Goal: Transaction & Acquisition: Subscribe to service/newsletter

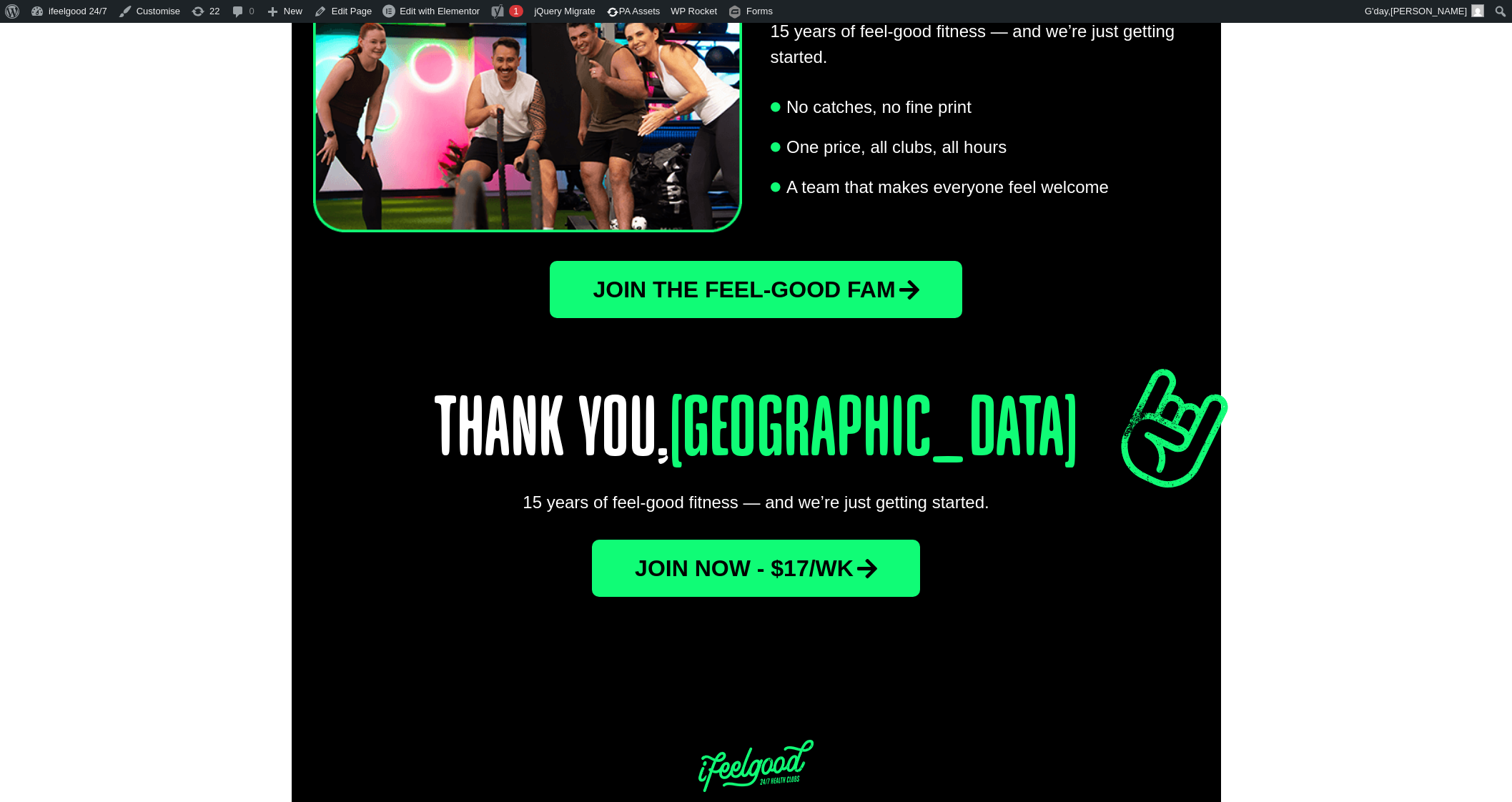
scroll to position [2647, 0]
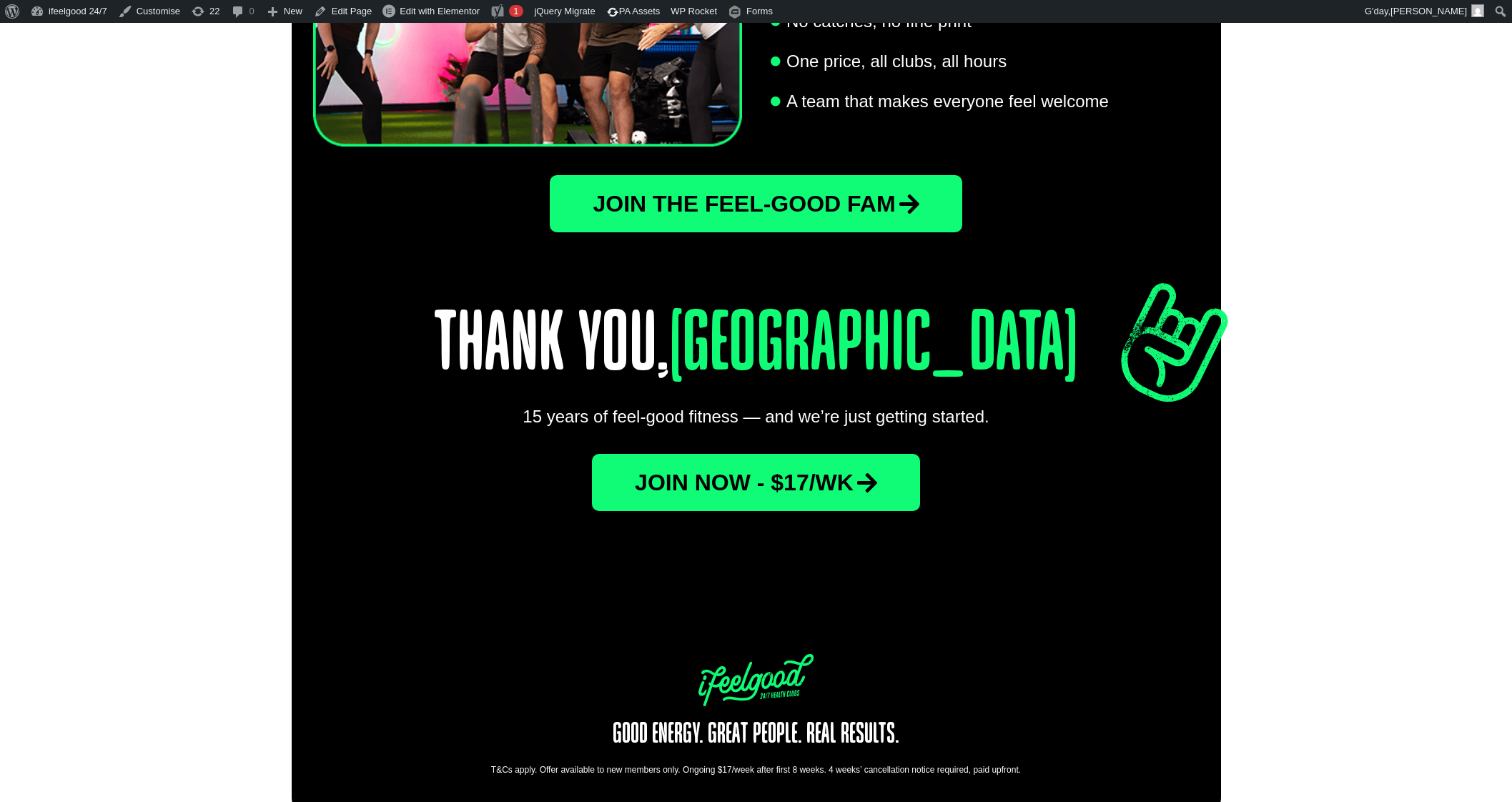
click at [706, 471] on span "Join now - $17/wk" at bounding box center [745, 482] width 219 height 23
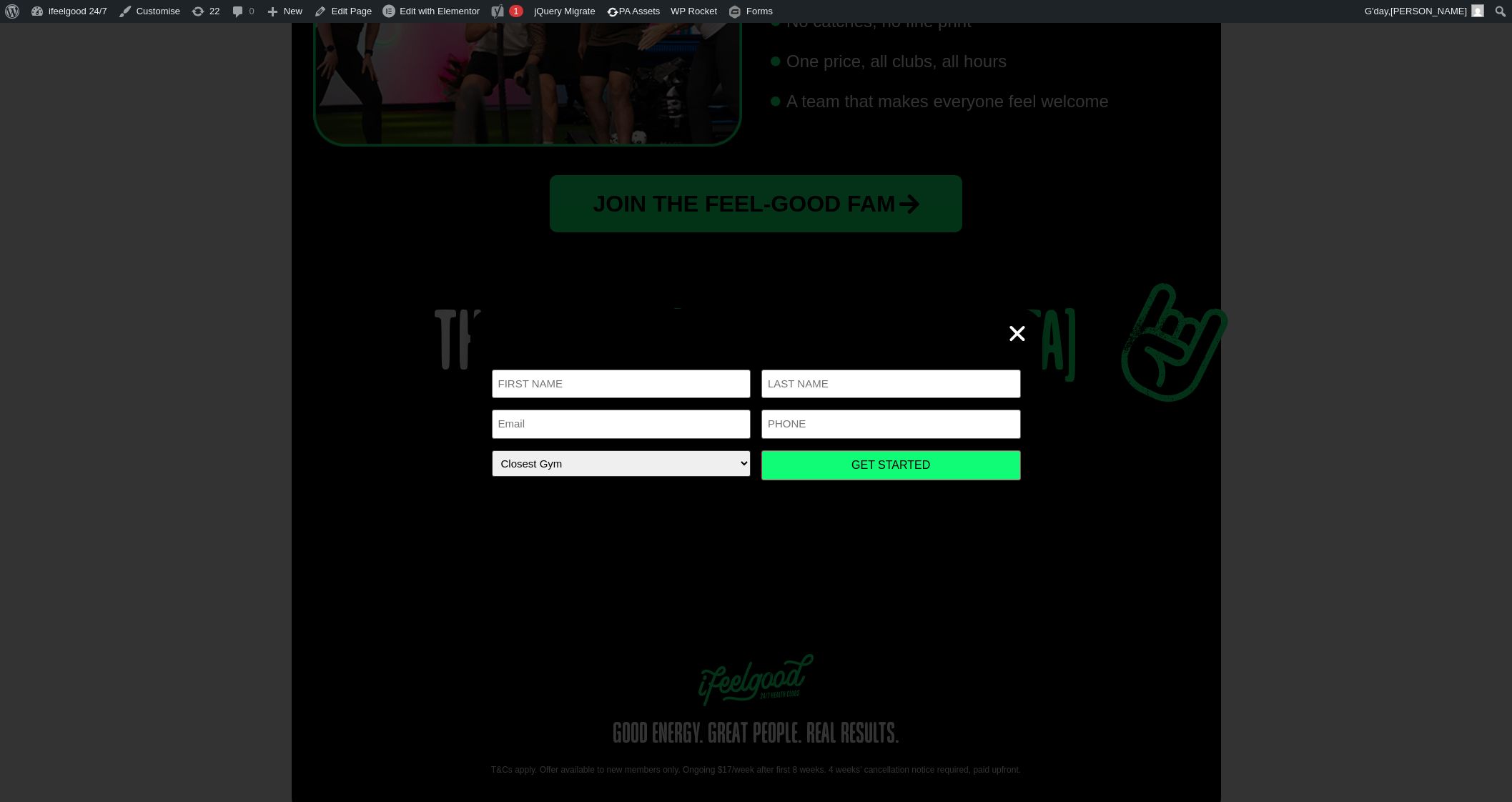
click at [730, 461] on select "Closest Gym Alexandra Hills Calamvale Coopers Plains Middle Park Oxenford Oxley…" at bounding box center [622, 463] width 259 height 27
click at [1012, 337] on icon "Close" at bounding box center [1017, 333] width 21 height 21
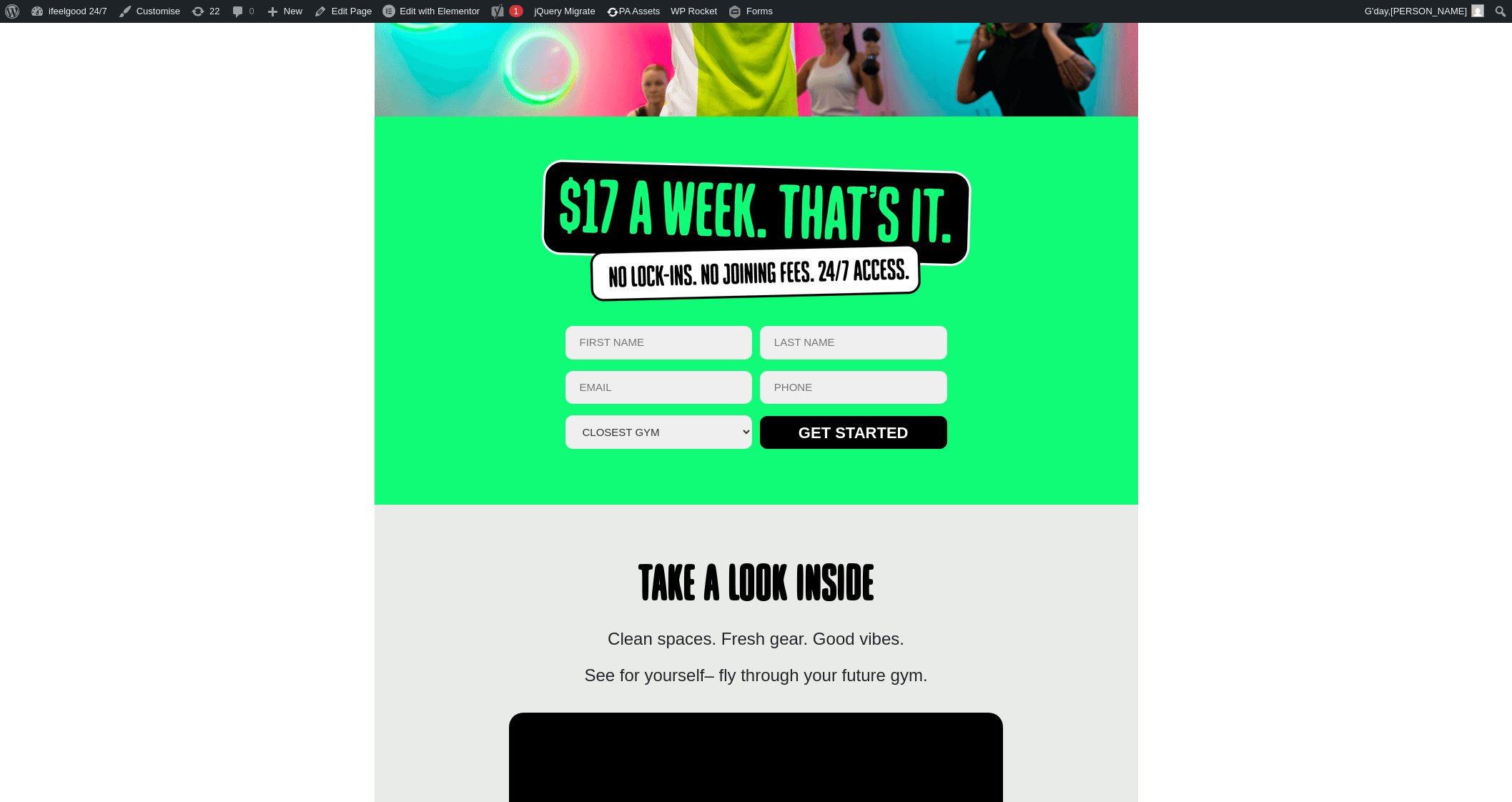
scroll to position [324, 0]
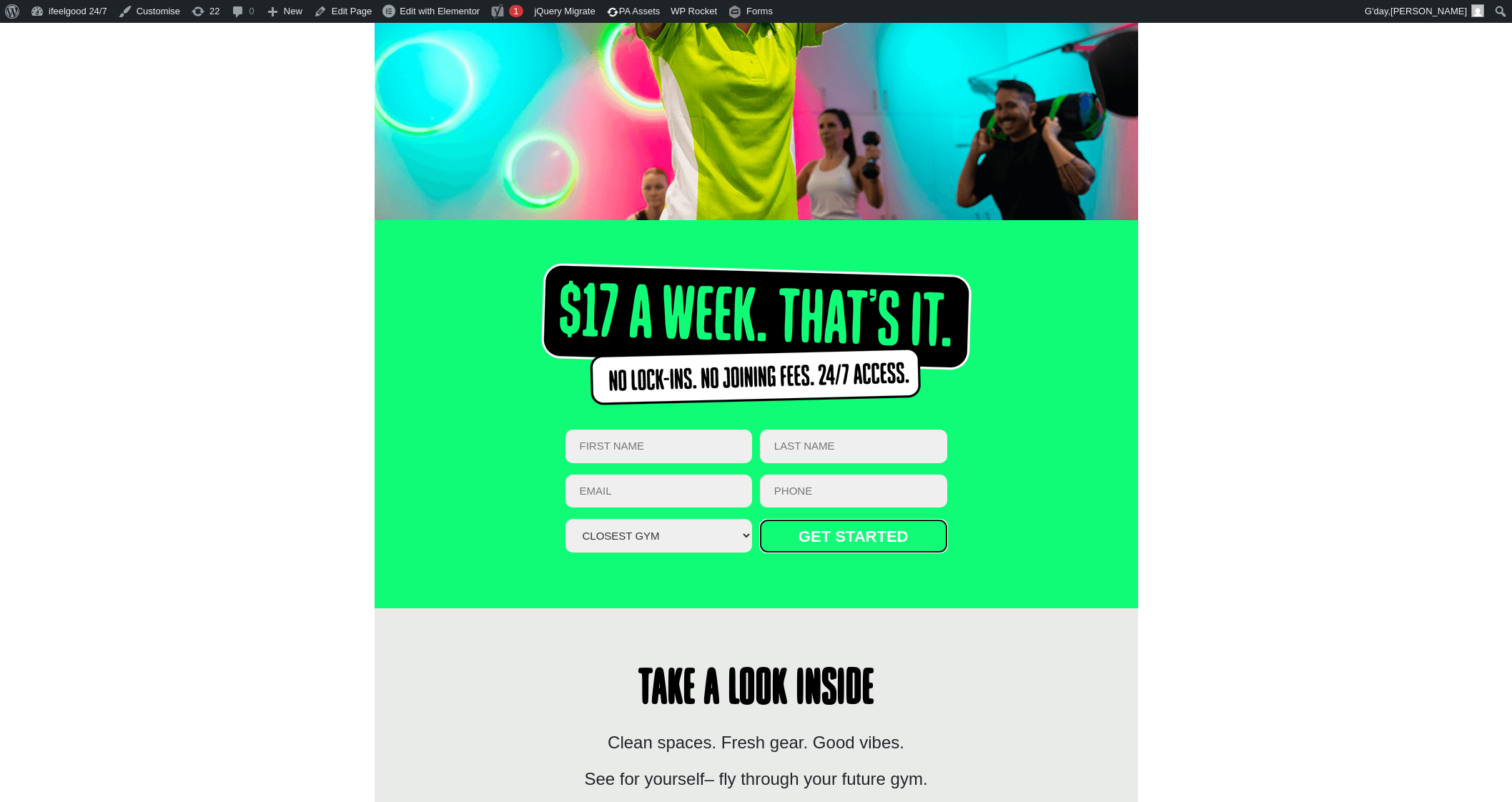
click at [854, 535] on input "GET STARTED" at bounding box center [854, 536] width 188 height 33
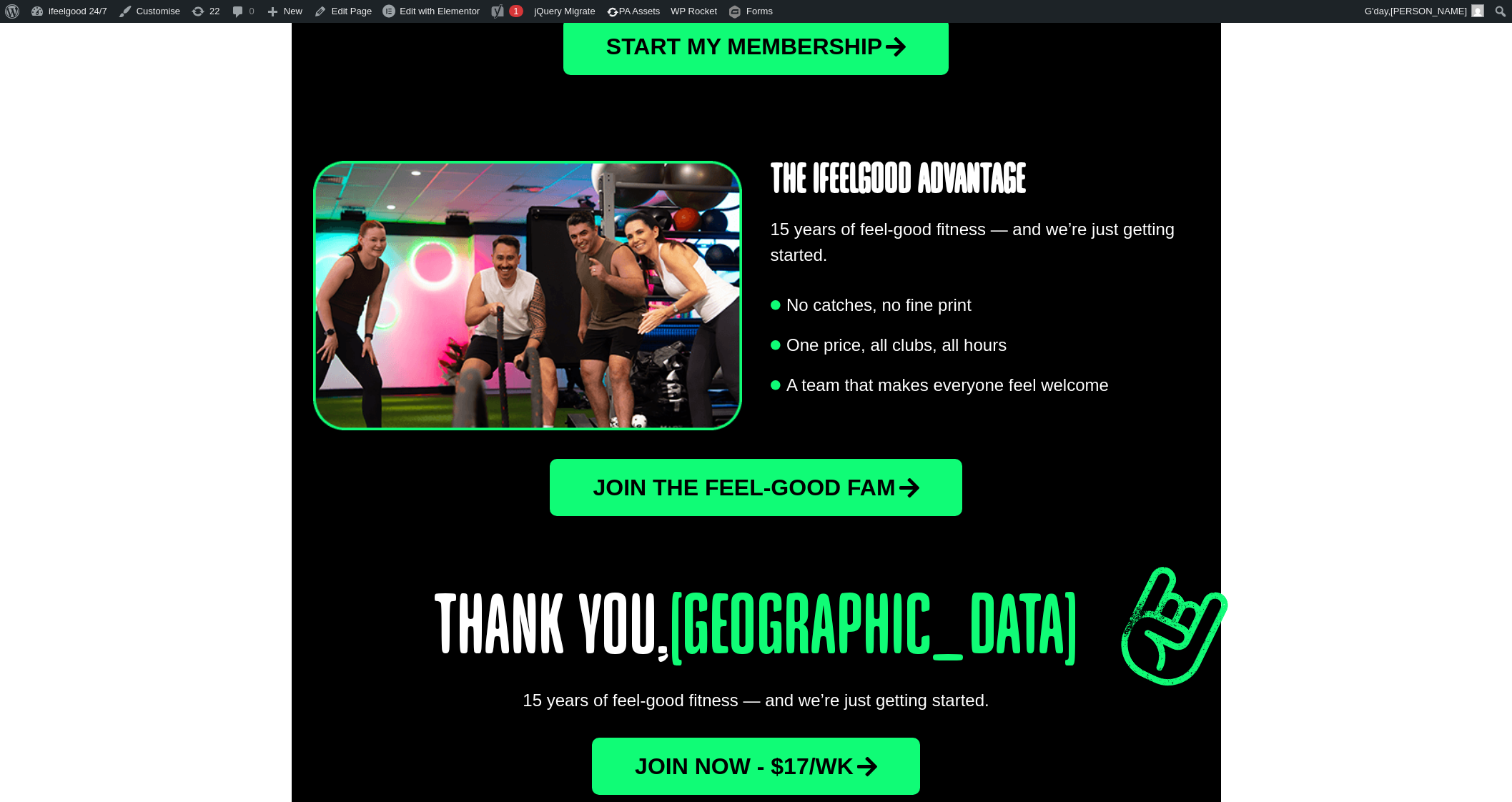
scroll to position [2246, 0]
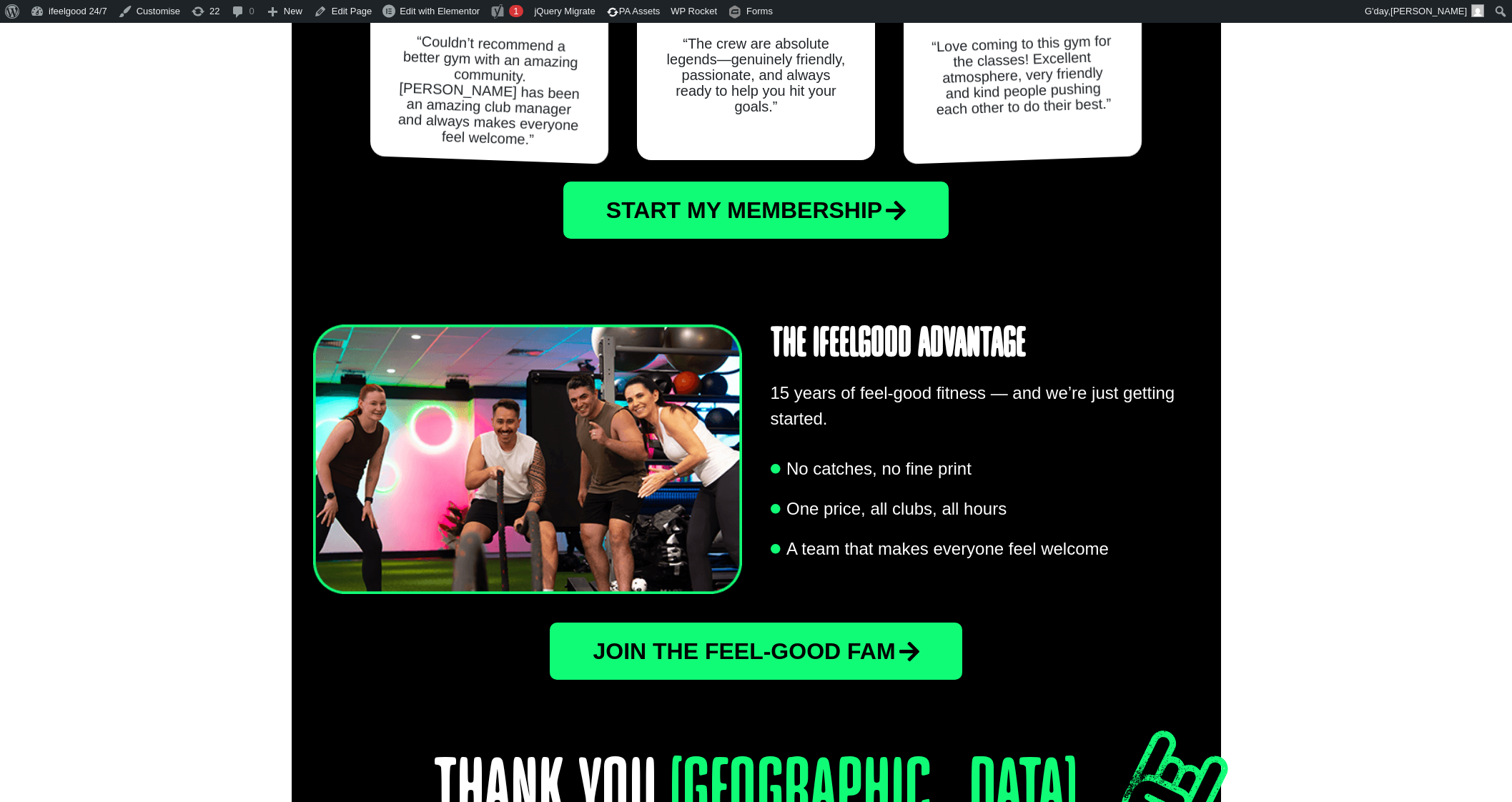
click at [824, 639] on span "Join the Feel-Good Fam" at bounding box center [743, 651] width 302 height 23
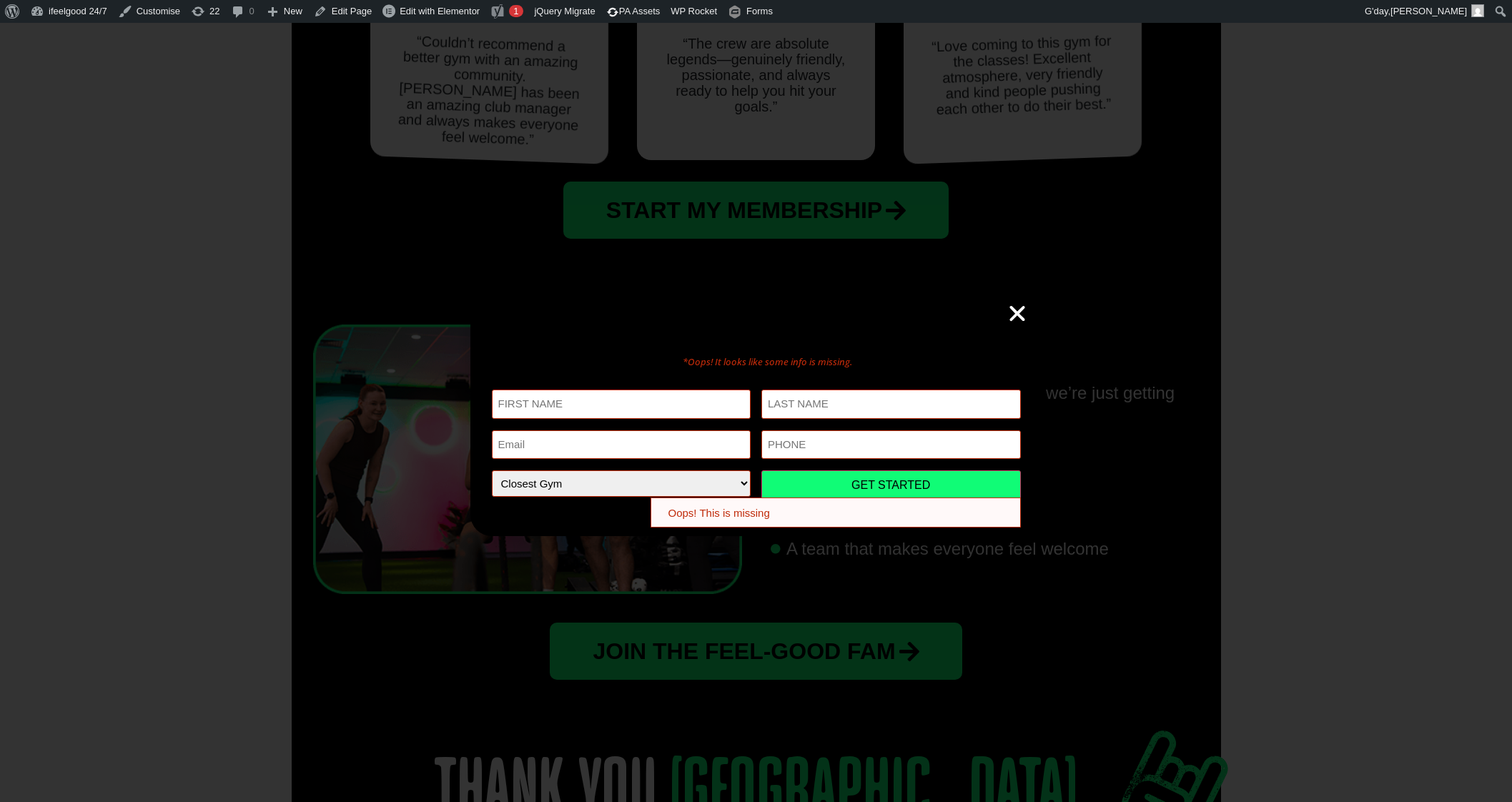
click at [1011, 312] on icon "Close" at bounding box center [1017, 313] width 21 height 21
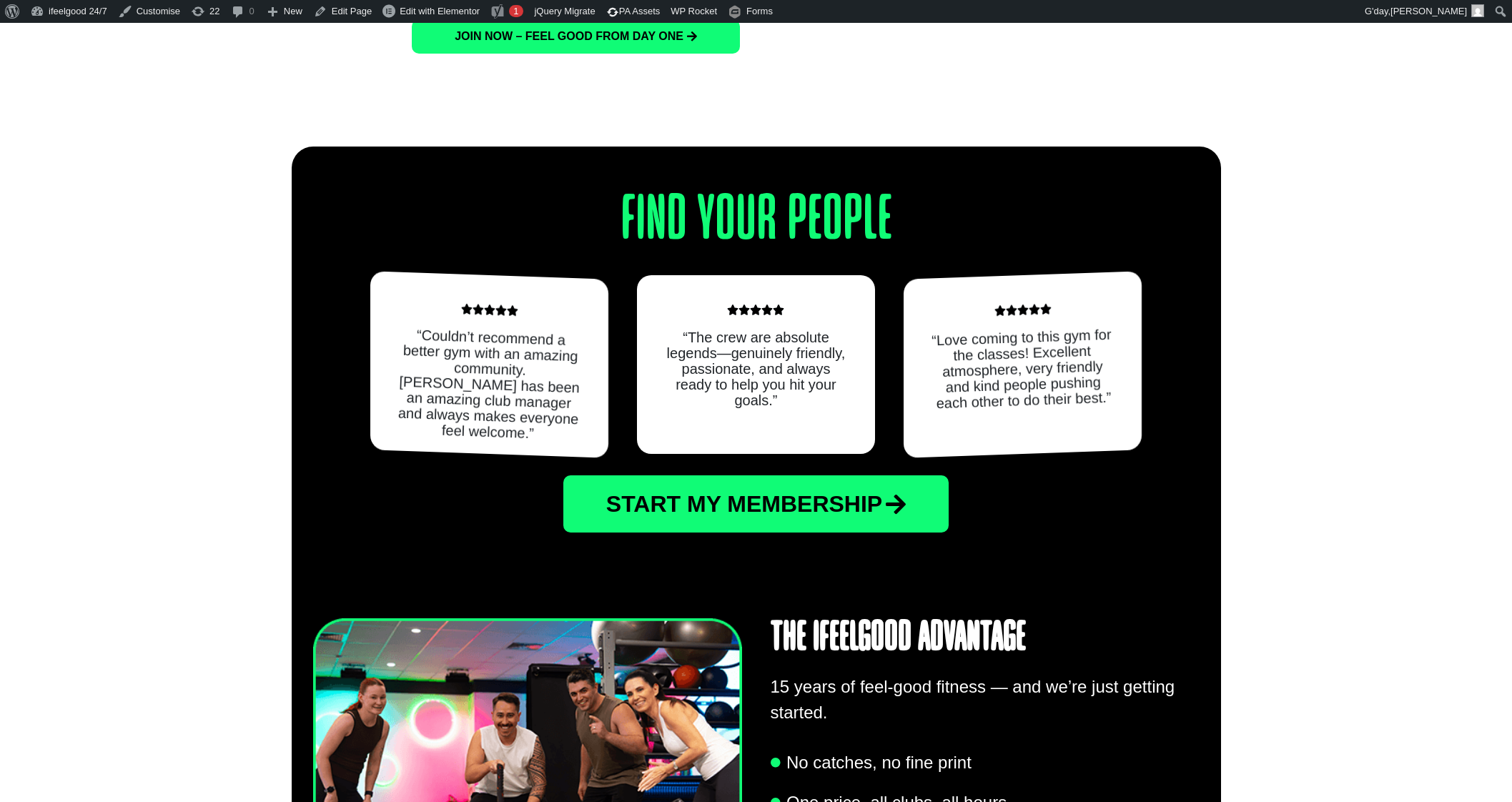
scroll to position [1888, 0]
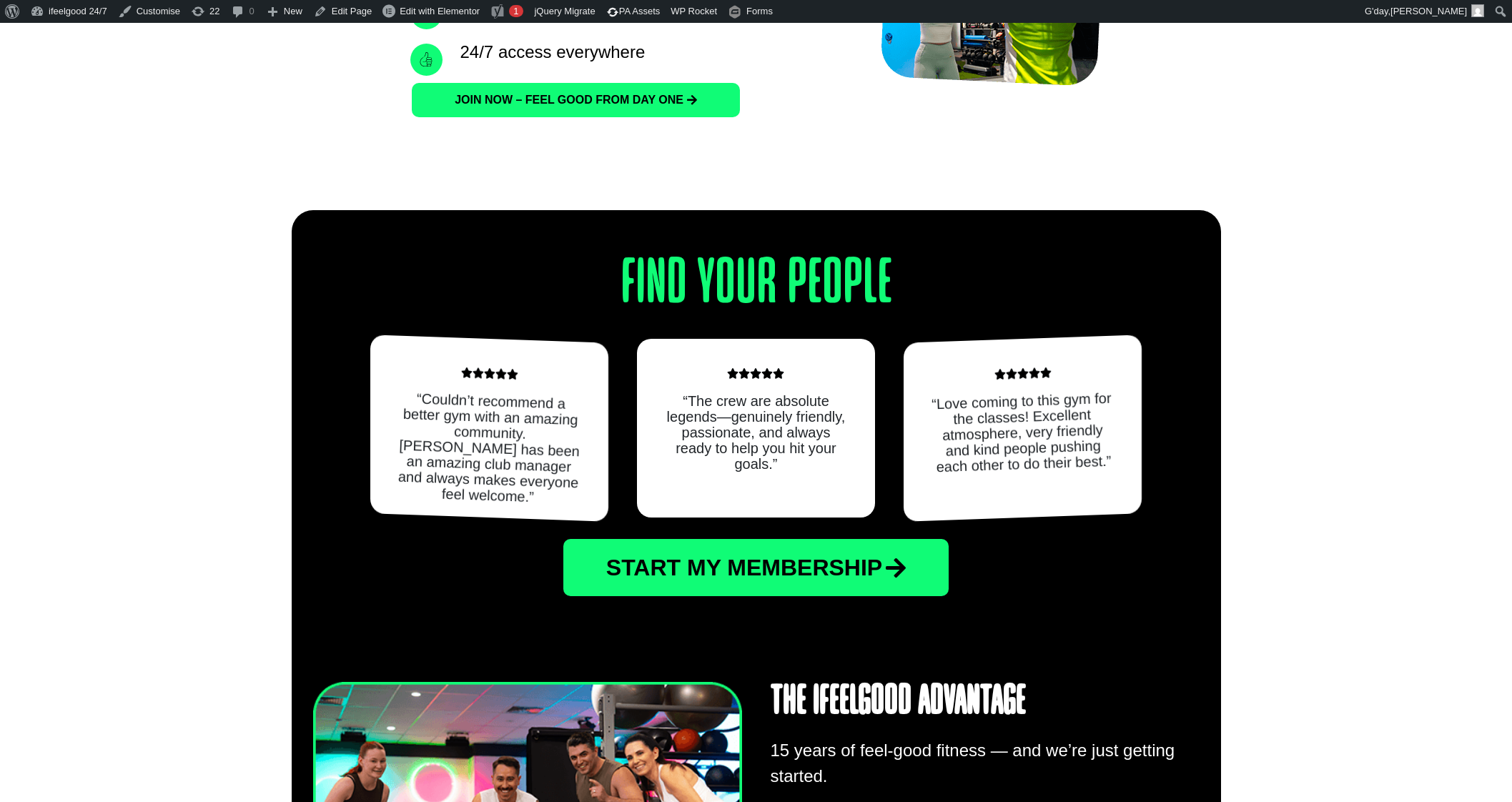
click at [768, 556] on span "Start My Membership" at bounding box center [744, 567] width 276 height 23
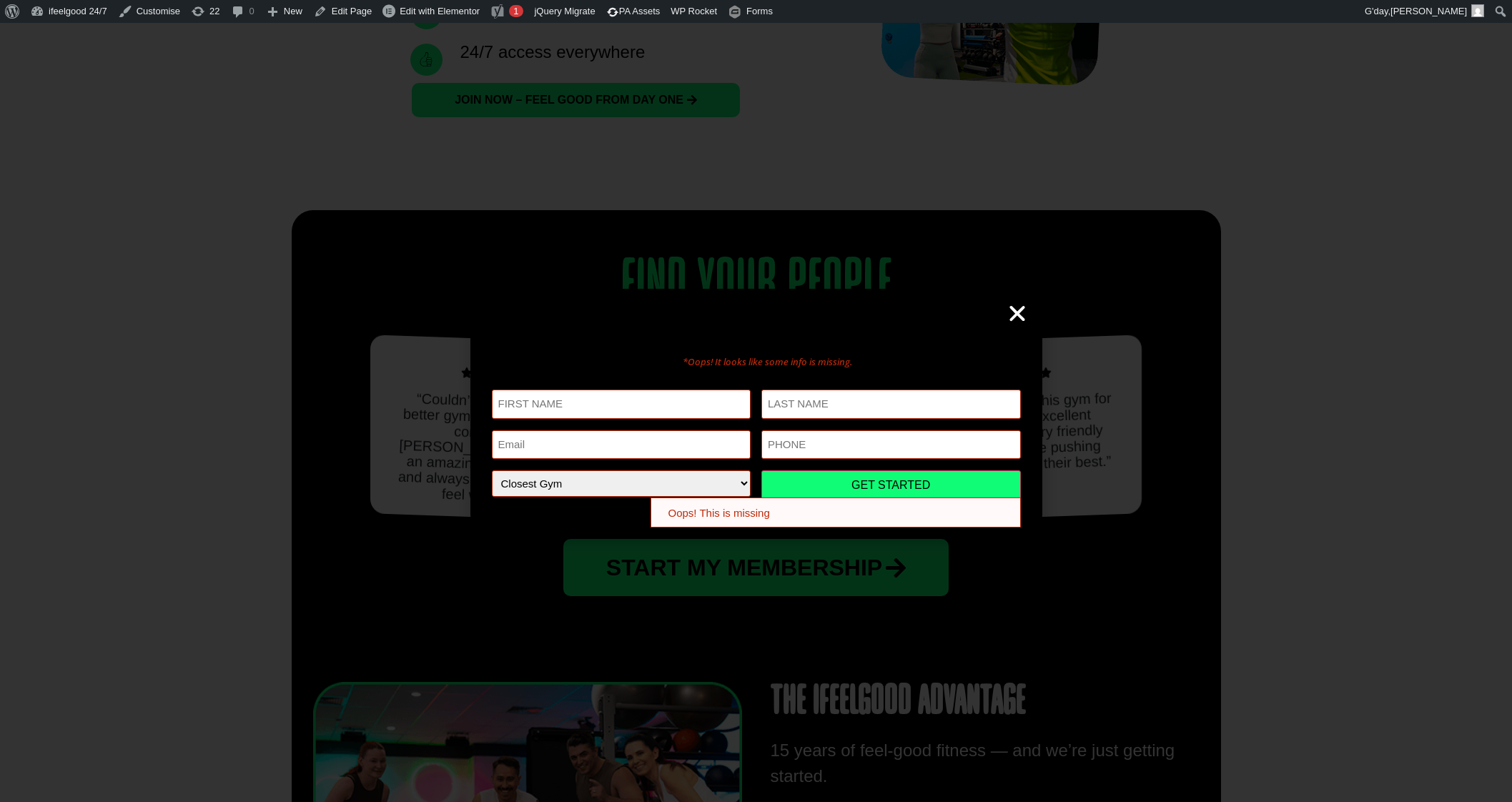
click at [1015, 302] on div "*Oops! It looks like some info is missing. First Name (Required) Oops! This is …" at bounding box center [756, 413] width 572 height 248
click at [1024, 314] on icon "Close" at bounding box center [1017, 313] width 21 height 21
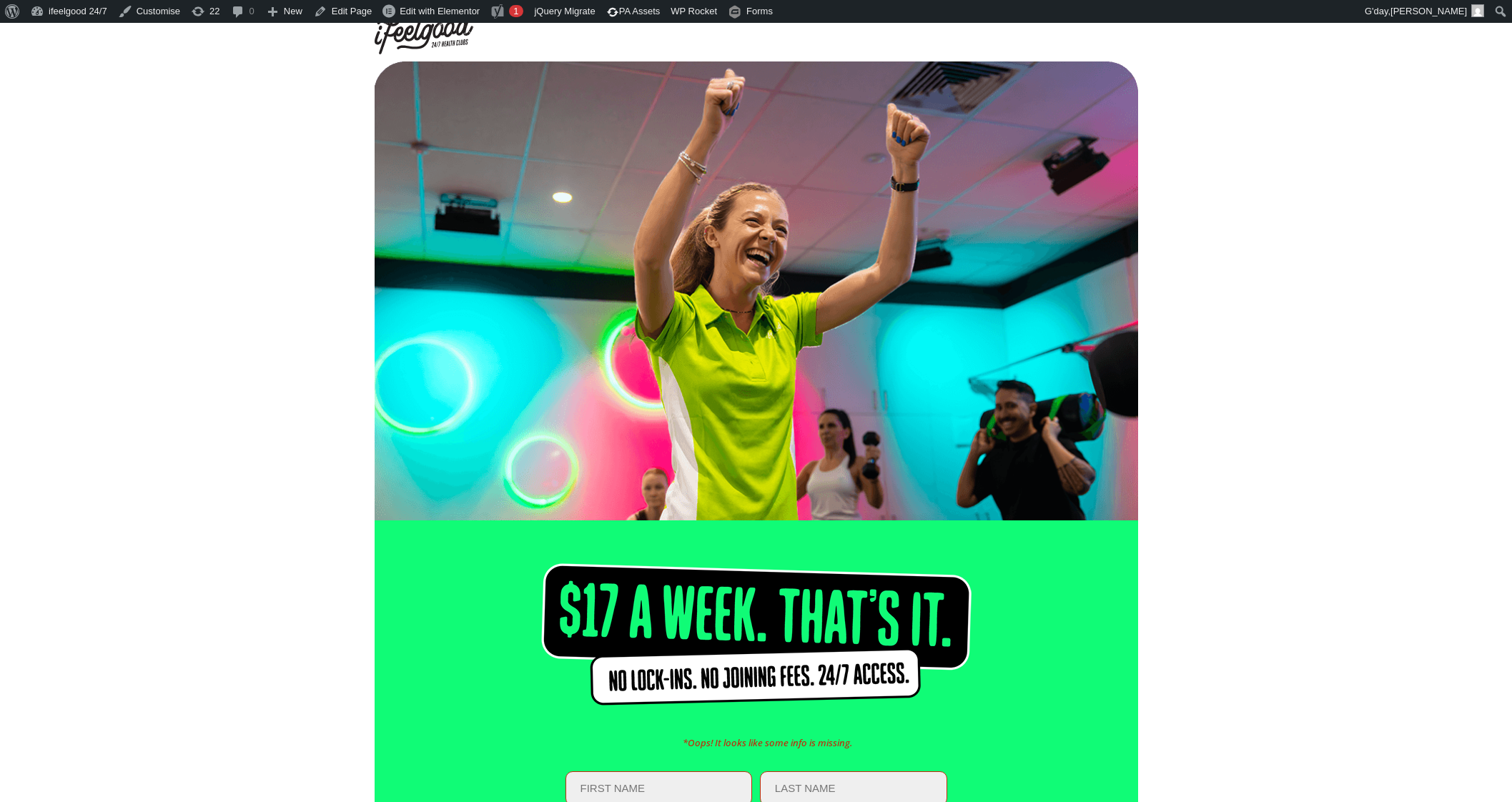
scroll to position [0, 0]
